Goal: Transaction & Acquisition: Purchase product/service

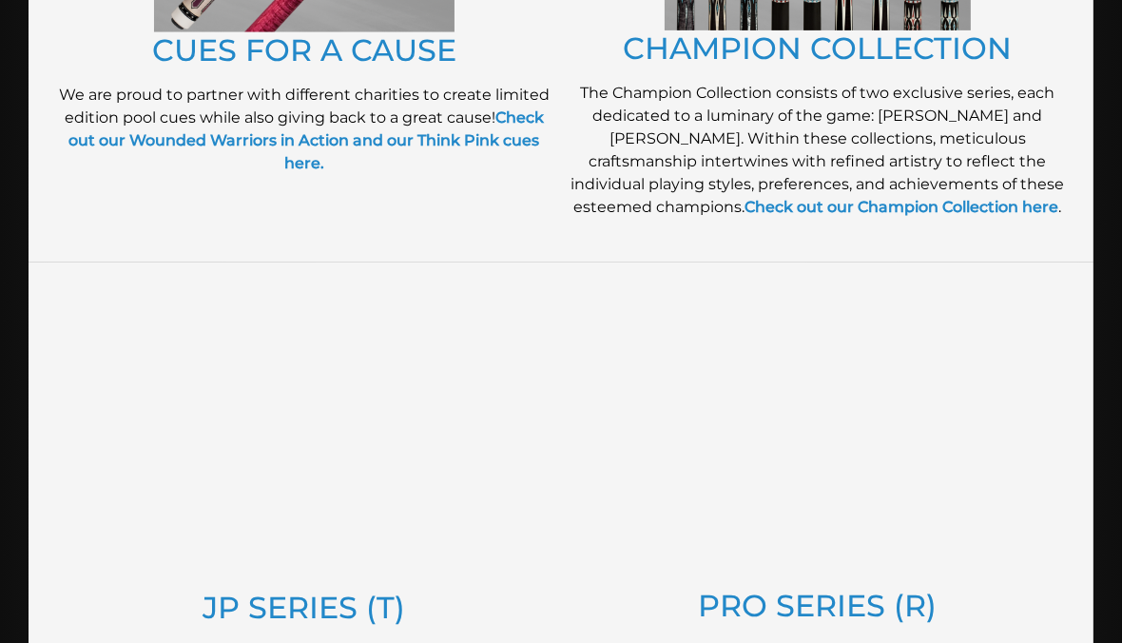
scroll to position [750, 0]
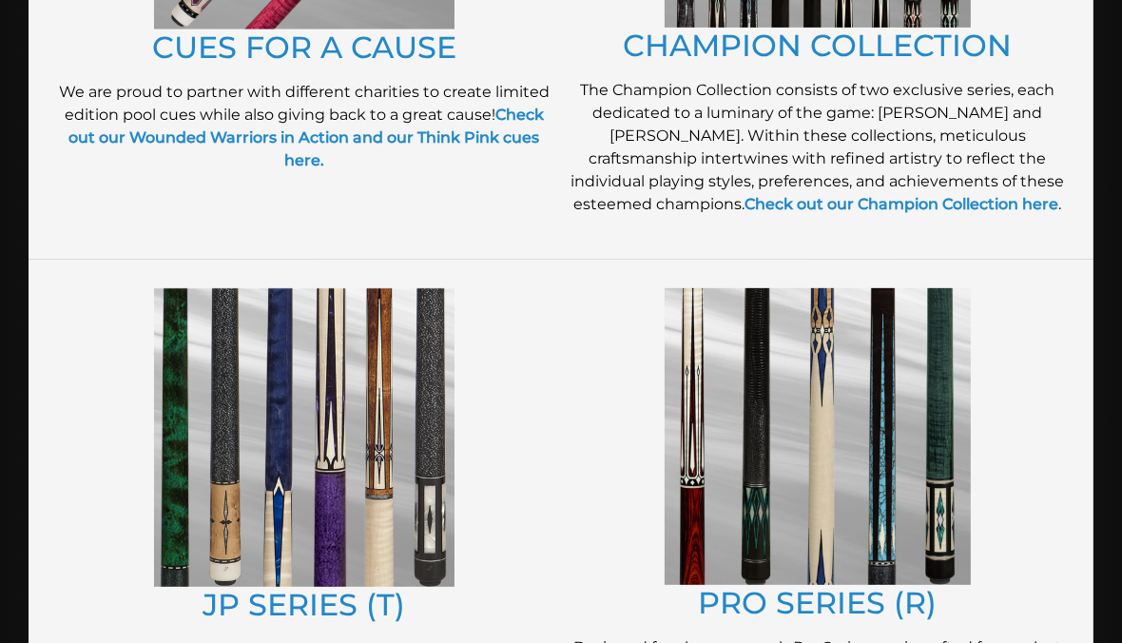
click at [880, 527] on img at bounding box center [818, 436] width 306 height 297
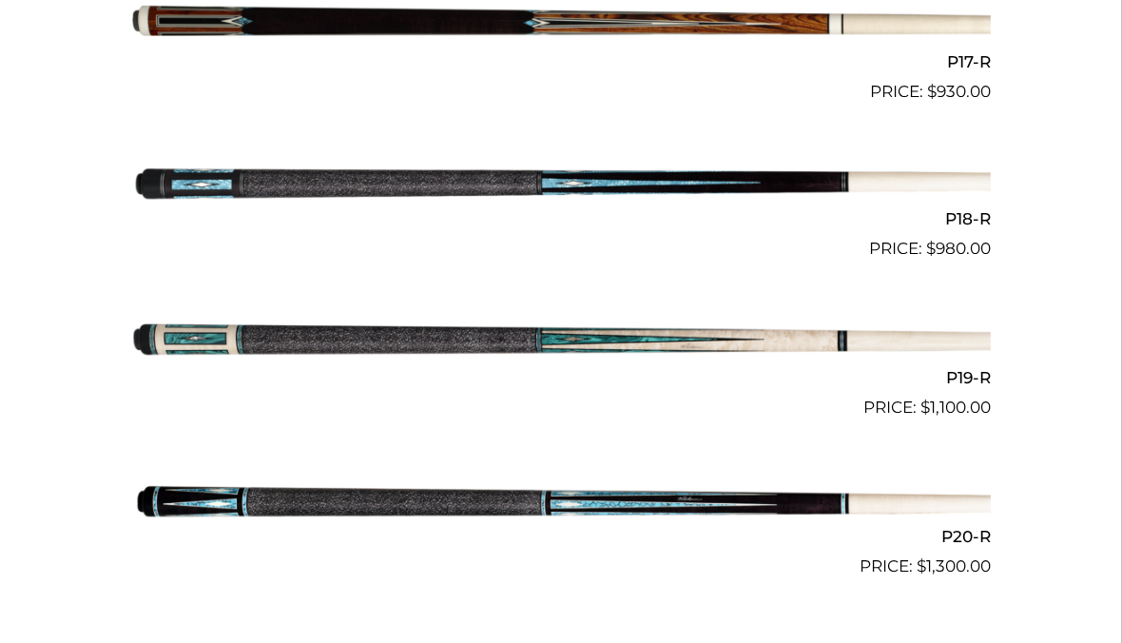
scroll to position [3195, 0]
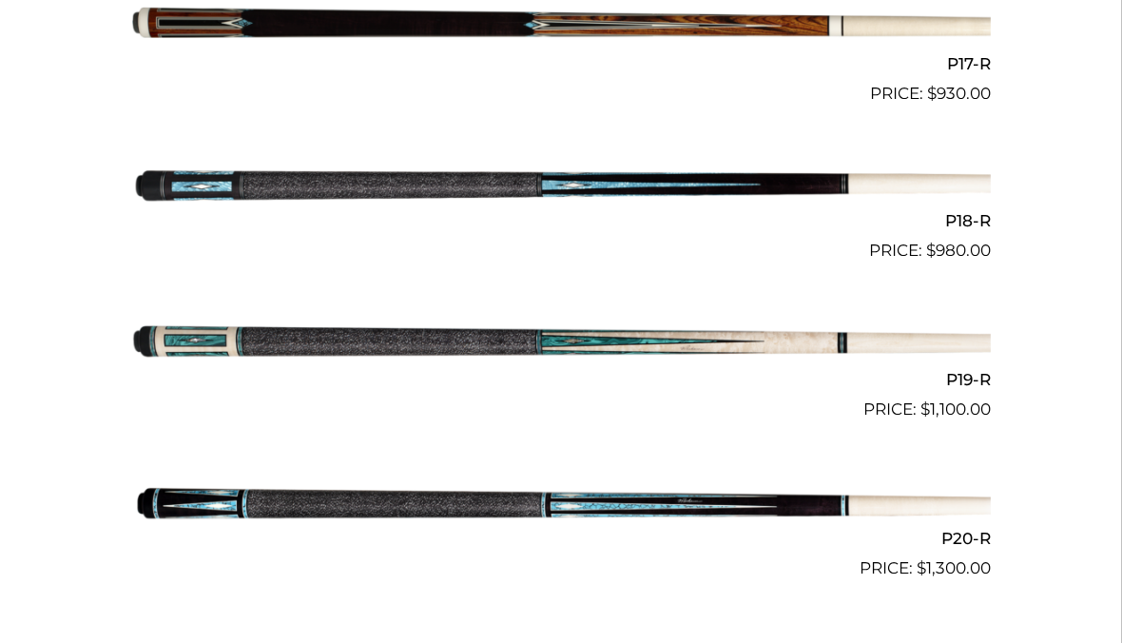
click at [216, 179] on img at bounding box center [561, 185] width 860 height 143
click at [420, 185] on img at bounding box center [561, 185] width 860 height 143
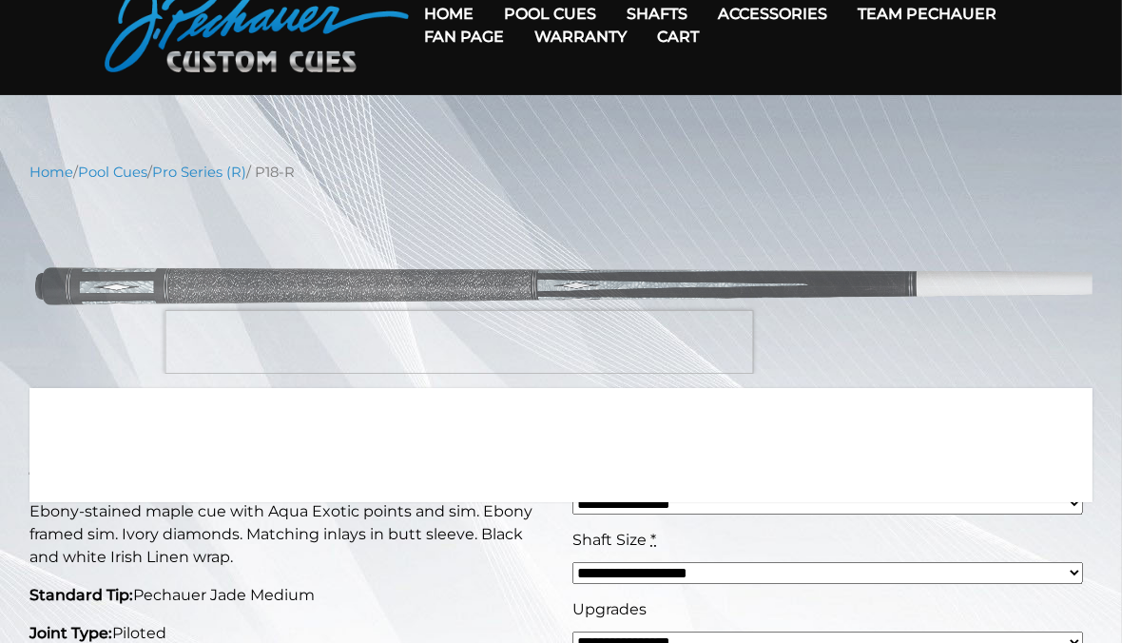
scroll to position [92, 0]
